Goal: Information Seeking & Learning: Find specific fact

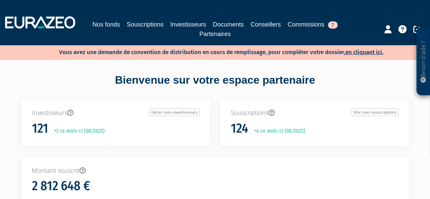
click at [311, 19] on div "Nos fonds Souscriptions Investisseurs Documents Conseillers Commissions 7 Parte…" at bounding box center [215, 22] width 430 height 33
click at [310, 22] on link "Commissions 7" at bounding box center [313, 25] width 50 height 10
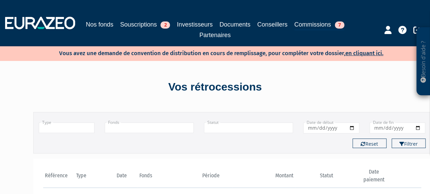
click at [75, 130] on input "text" at bounding box center [67, 127] width 56 height 11
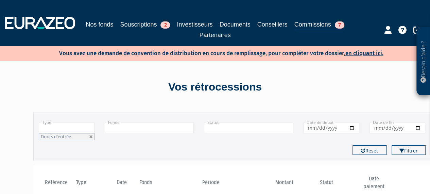
click at [74, 129] on input "text" at bounding box center [67, 127] width 56 height 11
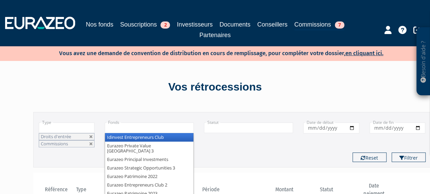
click at [127, 126] on input "text" at bounding box center [149, 127] width 89 height 11
click at [90, 136] on link at bounding box center [91, 137] width 4 height 4
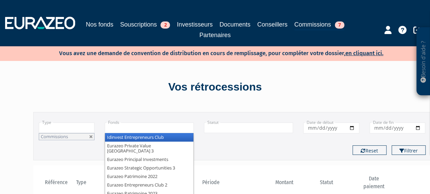
click at [392, 145] on button "Filtrer" at bounding box center [409, 150] width 34 height 10
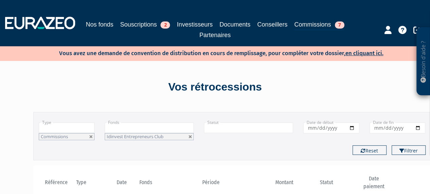
click at [120, 128] on input "text" at bounding box center [149, 127] width 89 height 11
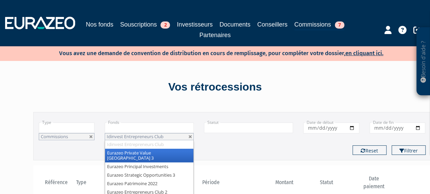
click at [392, 145] on button "Filtrer" at bounding box center [409, 150] width 34 height 10
click at [120, 128] on input "text" at bounding box center [149, 127] width 89 height 11
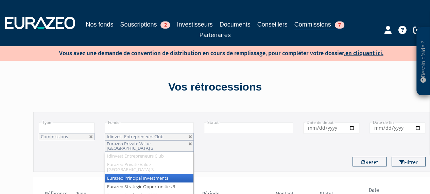
click at [392, 157] on button "Filtrer" at bounding box center [409, 162] width 34 height 10
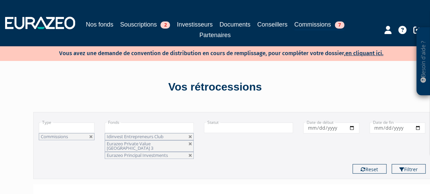
click at [120, 128] on input "text" at bounding box center [149, 127] width 89 height 11
click at [392, 164] on button "Filtrer" at bounding box center [409, 169] width 34 height 10
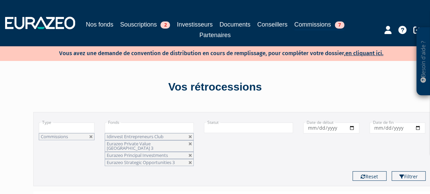
click at [120, 128] on input "text" at bounding box center [149, 127] width 89 height 11
click at [392, 171] on button "Filtrer" at bounding box center [409, 176] width 34 height 10
click at [120, 128] on input "text" at bounding box center [149, 127] width 89 height 11
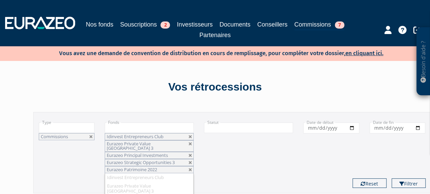
click at [120, 128] on input "text" at bounding box center [149, 127] width 89 height 11
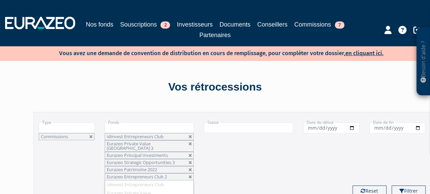
click at [120, 128] on input "text" at bounding box center [149, 127] width 89 height 11
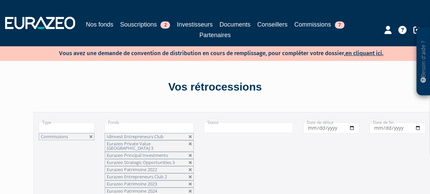
click at [120, 128] on input "text" at bounding box center [149, 127] width 89 height 11
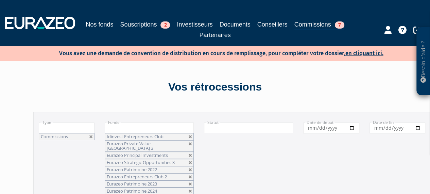
click at [120, 128] on input "text" at bounding box center [149, 127] width 89 height 11
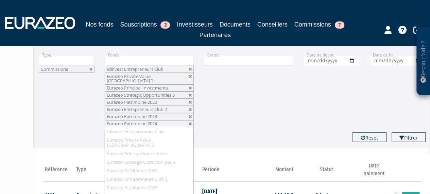
scroll to position [68, 0]
click at [235, 102] on div "Type Droits d'entrée Commissions Commissions Fonds Idinvest Entrepreneurs Club …" at bounding box center [232, 87] width 397 height 77
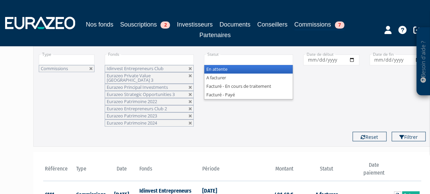
click at [234, 63] on input "text" at bounding box center [248, 59] width 89 height 11
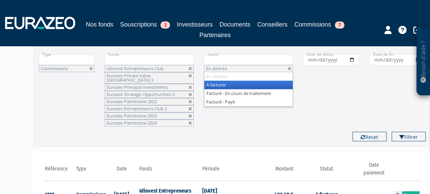
click at [234, 63] on input "text" at bounding box center [248, 59] width 89 height 11
click at [392, 132] on button "Filtrer" at bounding box center [409, 137] width 34 height 10
click at [234, 63] on input "text" at bounding box center [248, 59] width 89 height 11
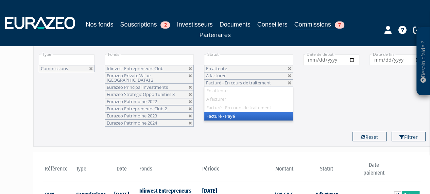
click at [392, 132] on button "Filtrer" at bounding box center [409, 137] width 34 height 10
click at [234, 63] on input "text" at bounding box center [248, 59] width 89 height 11
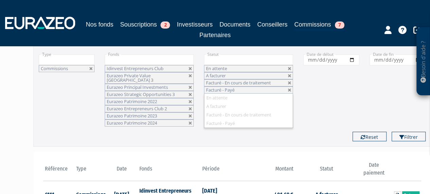
click at [234, 63] on input "text" at bounding box center [248, 59] width 89 height 11
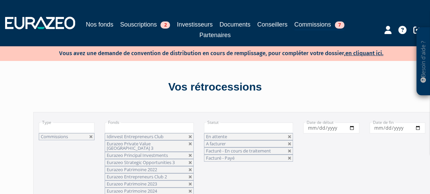
scroll to position [34, 0]
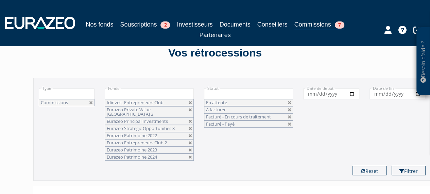
click at [304, 95] on input "Date de début" at bounding box center [332, 93] width 56 height 11
type input "[DATE]"
click at [376, 93] on input "Date de fin" at bounding box center [398, 93] width 56 height 11
type input "[DATE]"
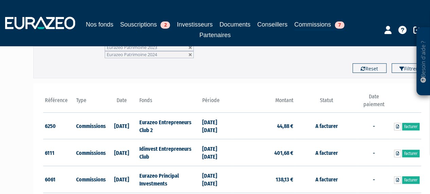
scroll to position [170, 0]
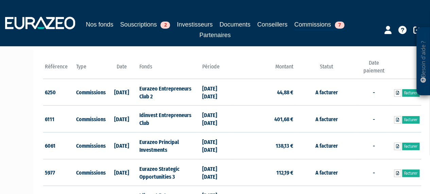
click at [392, 30] on button "Filtrer" at bounding box center [409, 35] width 34 height 10
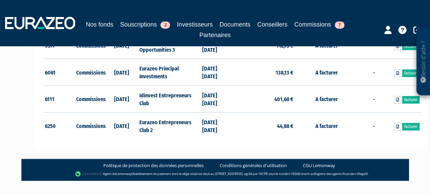
scroll to position [223, 0]
